Goal: Obtain resource: Obtain resource

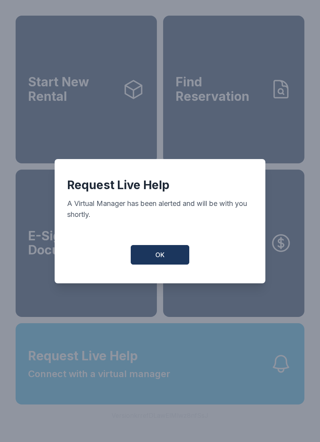
click at [135, 258] on button "OK" at bounding box center [160, 255] width 59 height 20
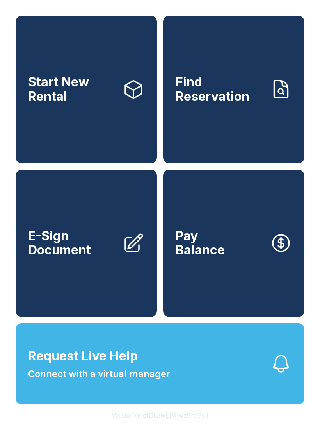
click at [76, 402] on button "Request Live Help Connect with a virtual manager" at bounding box center [160, 363] width 289 height 81
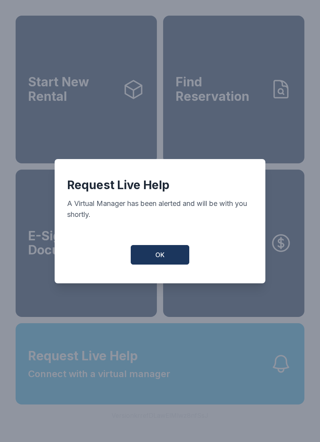
click at [142, 239] on div "Request Live Help A Virtual Manager has been alerted and will be with you short…" at bounding box center [160, 221] width 211 height 124
click at [140, 263] on button "OK" at bounding box center [160, 255] width 59 height 20
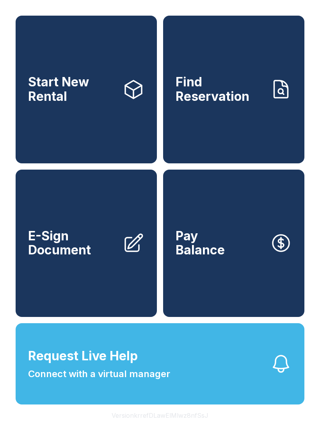
click at [82, 253] on span "E-Sign Document" at bounding box center [72, 243] width 88 height 29
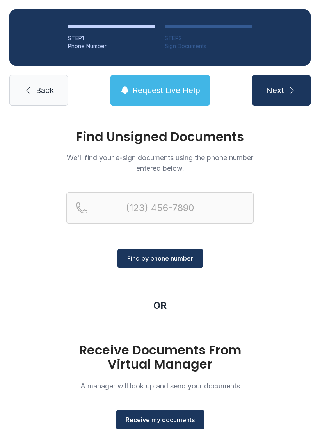
click at [82, 253] on div "Find by phone number" at bounding box center [160, 230] width 188 height 76
click at [152, 420] on span "Receive my documents" at bounding box center [160, 419] width 69 height 9
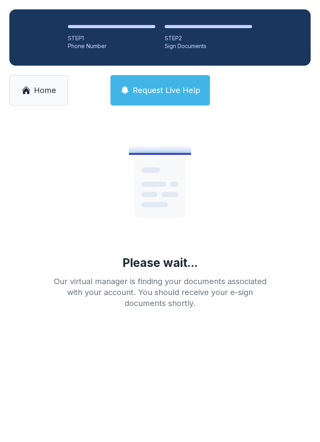
click at [38, 95] on span "Home" at bounding box center [45, 90] width 22 height 11
